Goal: Information Seeking & Learning: Understand process/instructions

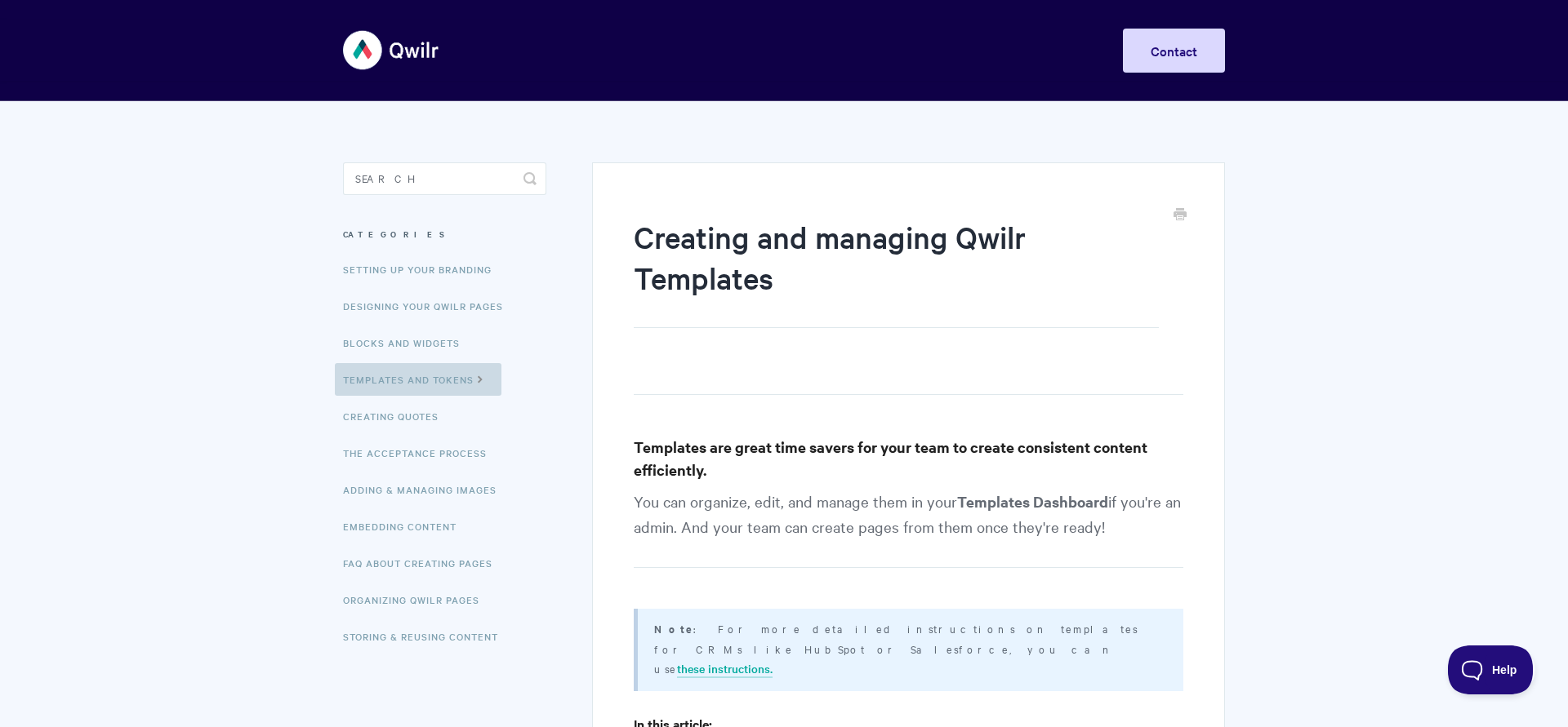
click at [453, 373] on link "Templates and Tokens" at bounding box center [418, 379] width 166 height 33
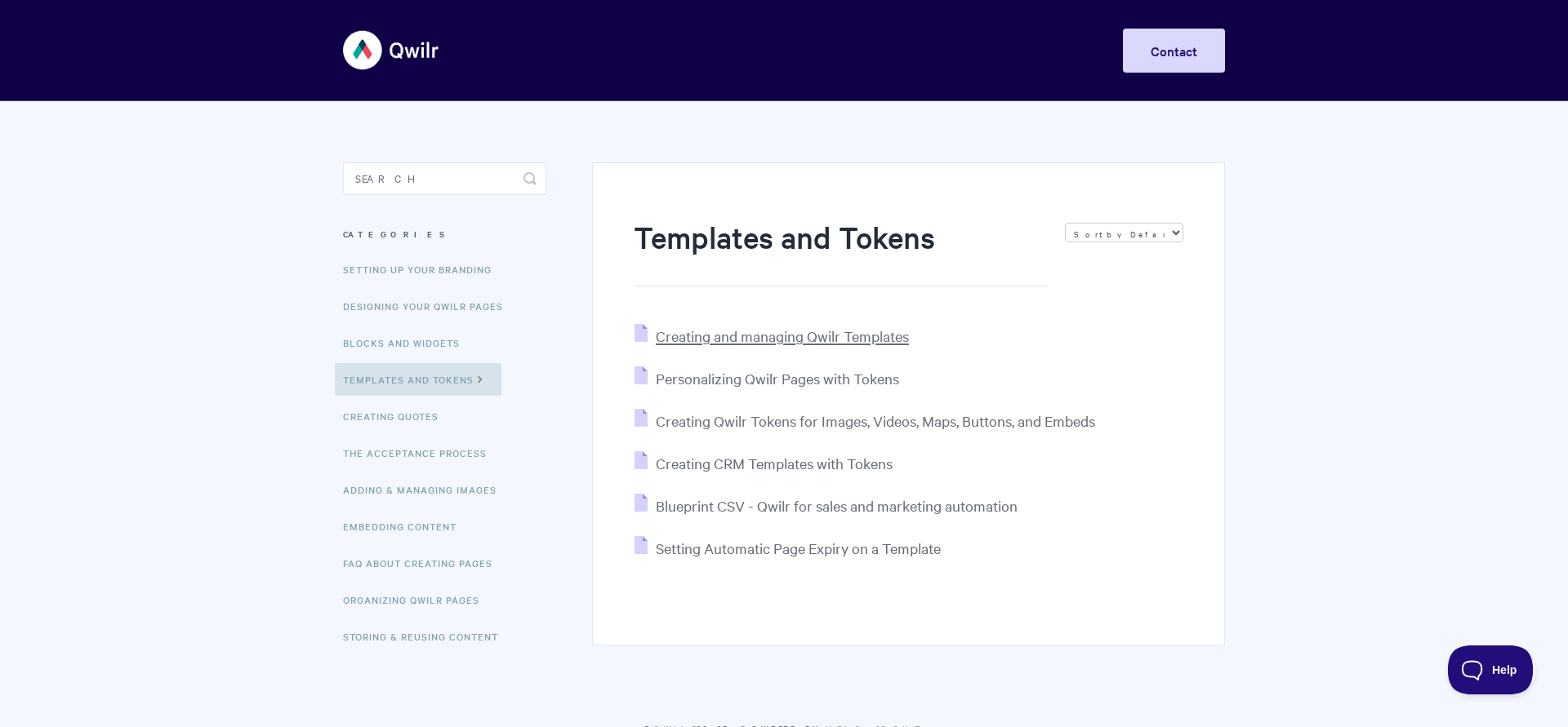
click at [739, 341] on span "Creating and managing Qwilr Templates" at bounding box center [782, 335] width 253 height 19
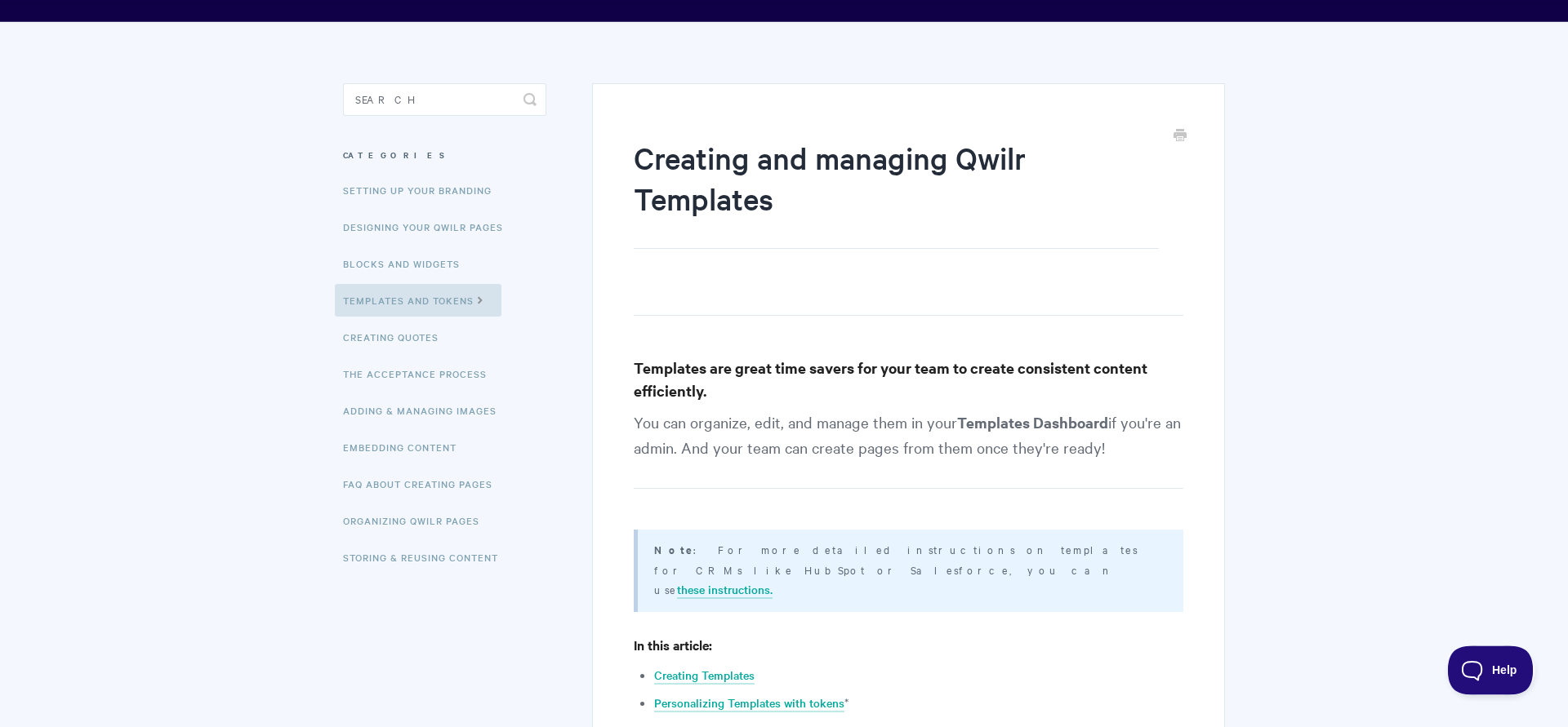
scroll to position [333, 0]
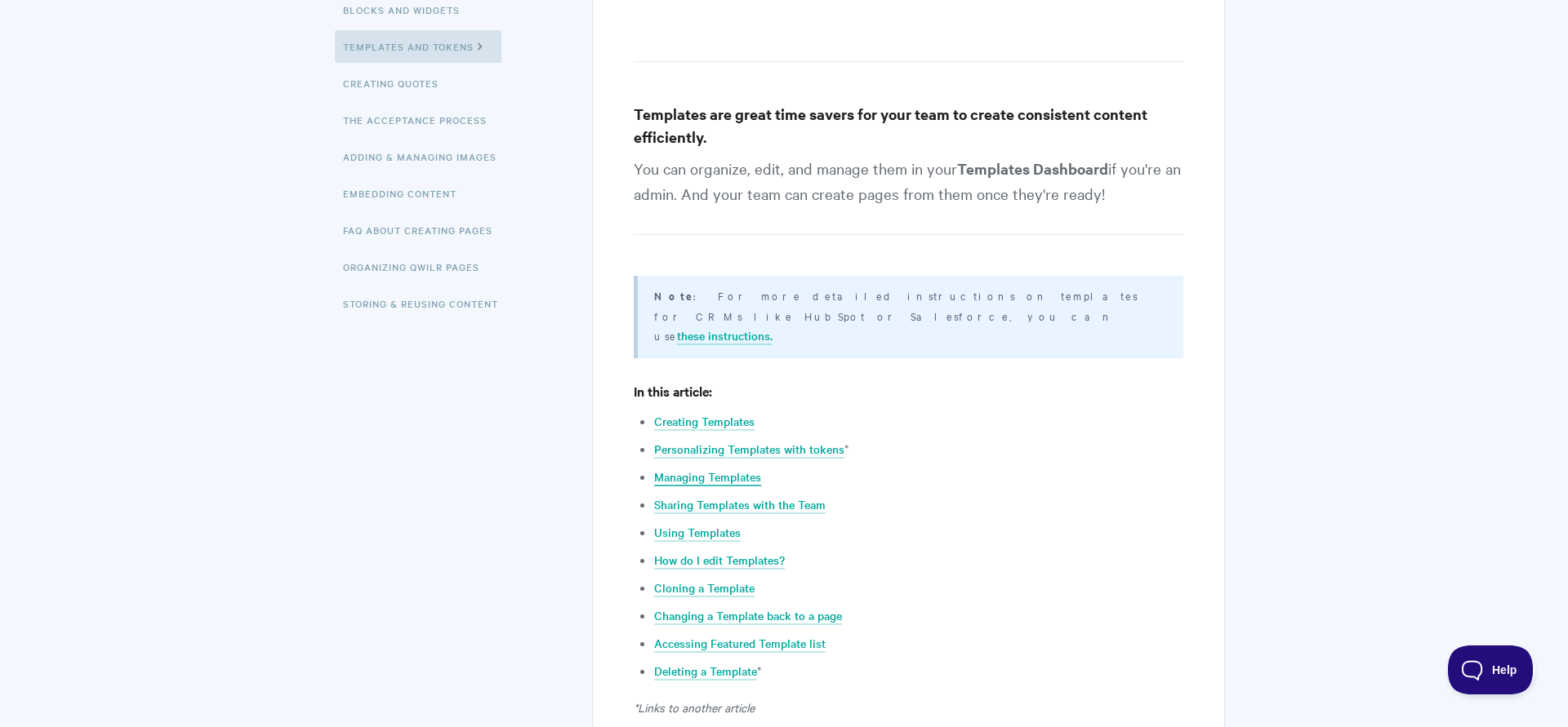
click at [676, 468] on link "Managing Templates" at bounding box center [707, 477] width 107 height 18
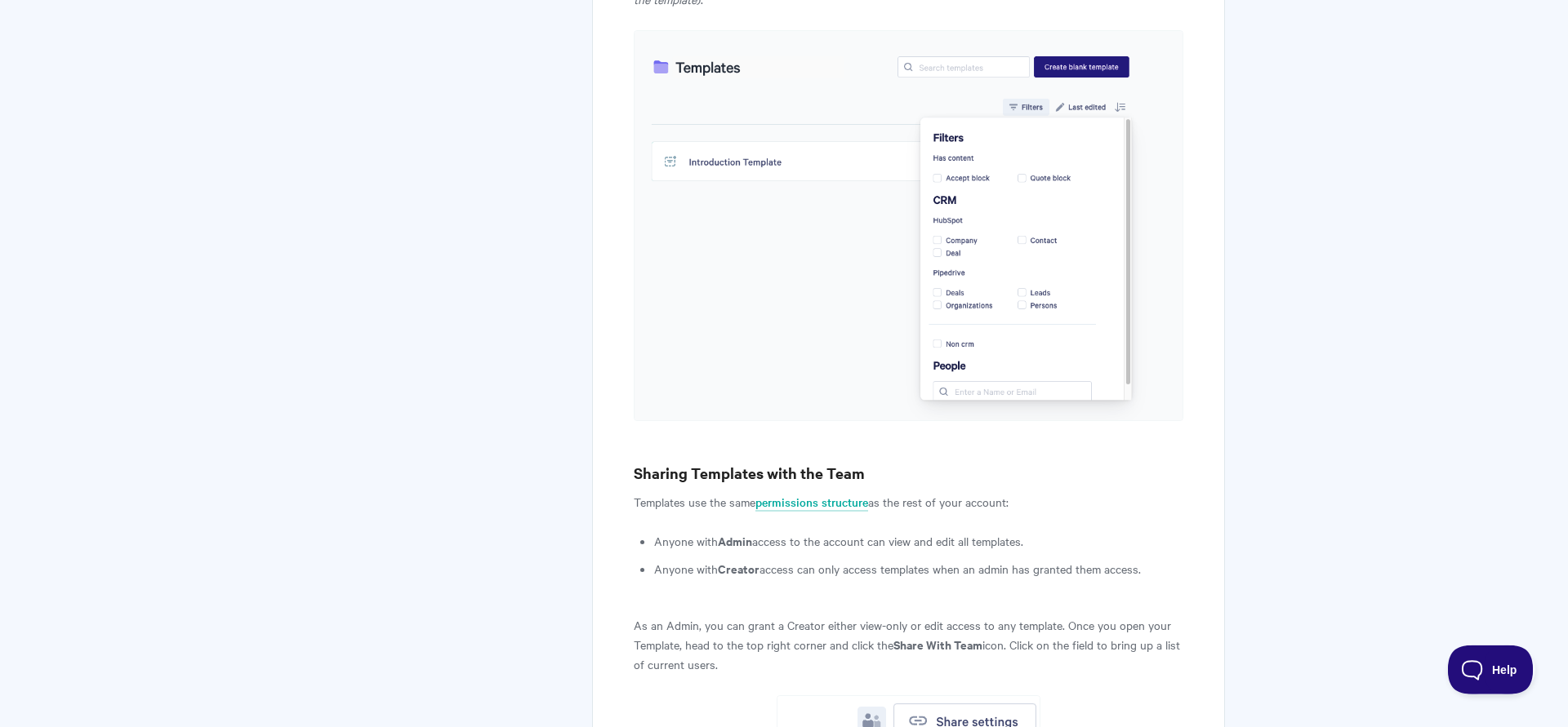
scroll to position [2467, 0]
